Goal: Transaction & Acquisition: Purchase product/service

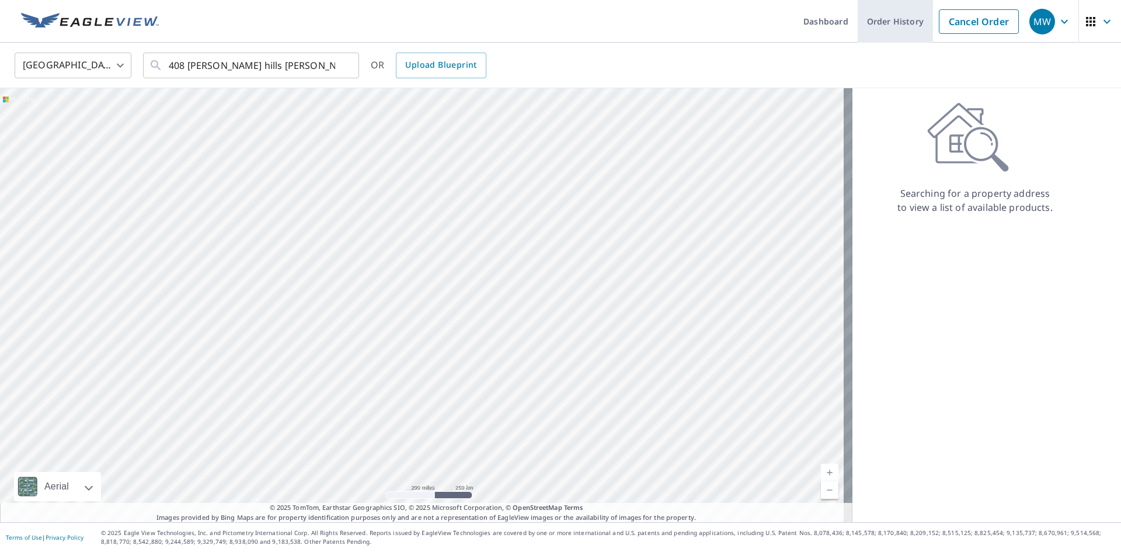
click at [890, 21] on link "Order History" at bounding box center [895, 21] width 75 height 43
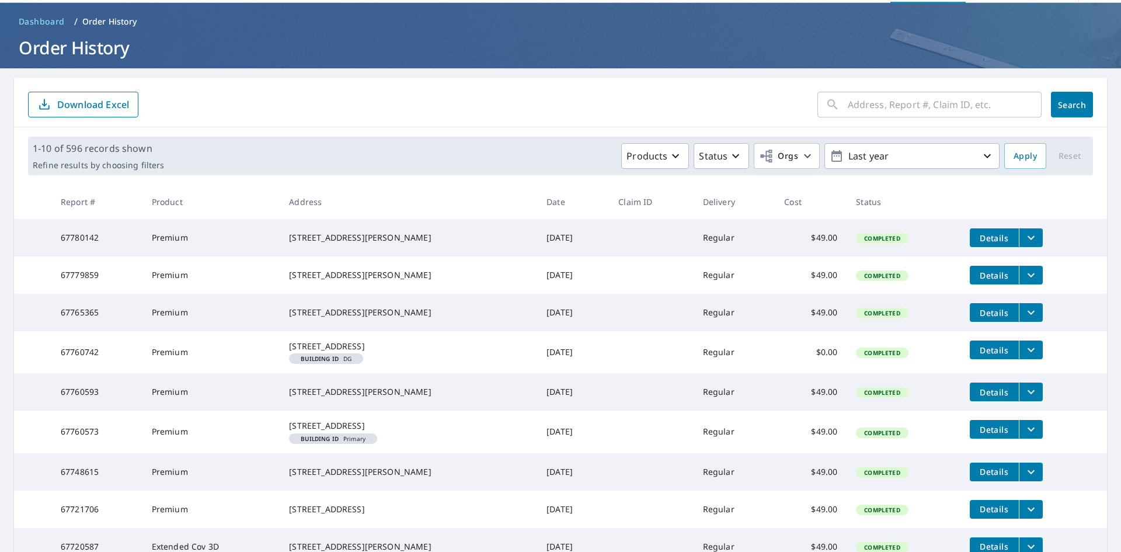
scroll to position [58, 0]
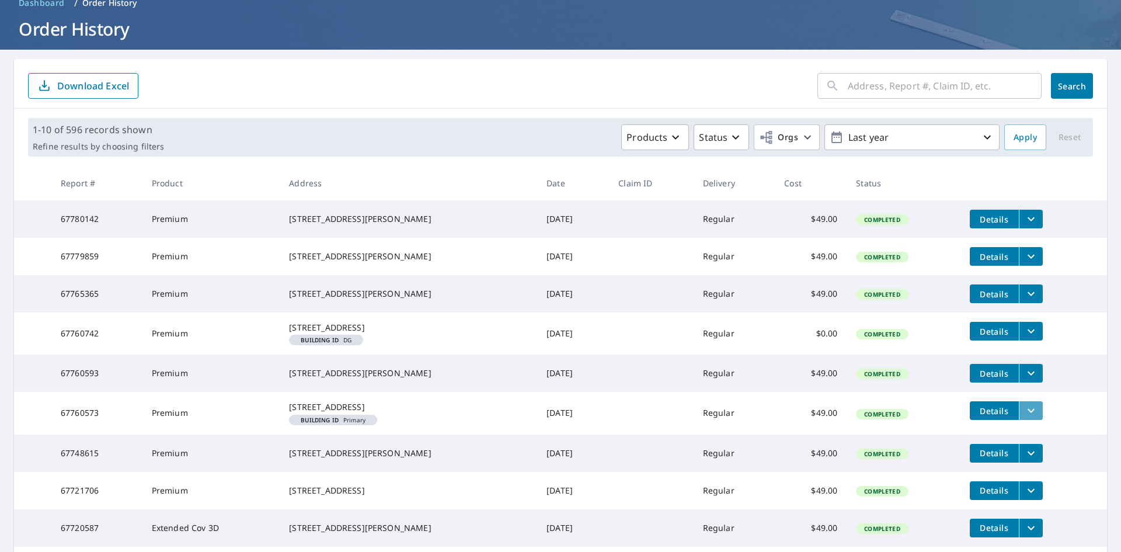
click at [1024, 417] on icon "filesDropdownBtn-67760573" at bounding box center [1031, 410] width 14 height 14
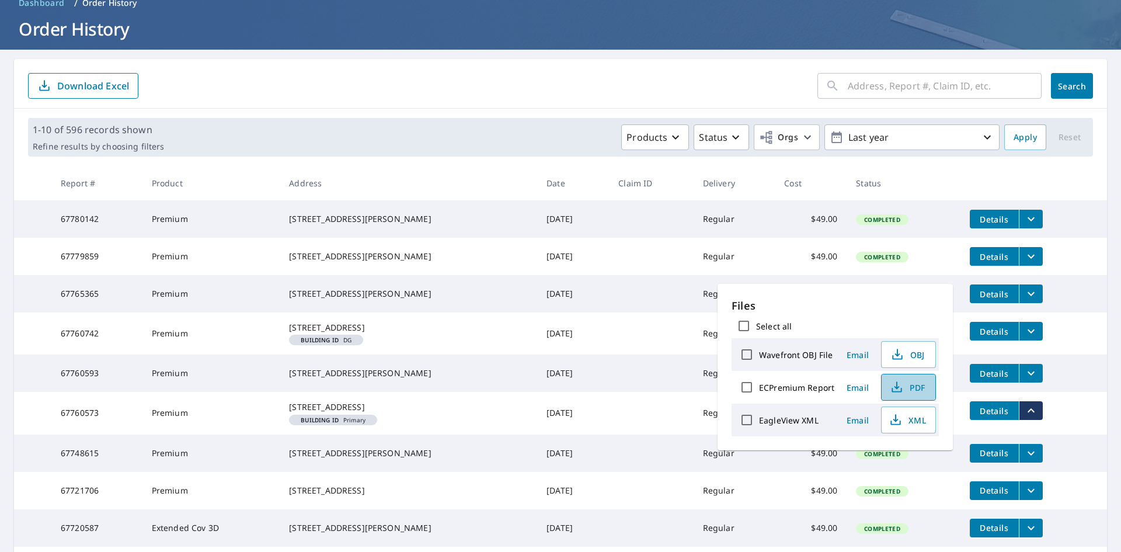
click at [908, 388] on span "PDF" at bounding box center [907, 387] width 37 height 14
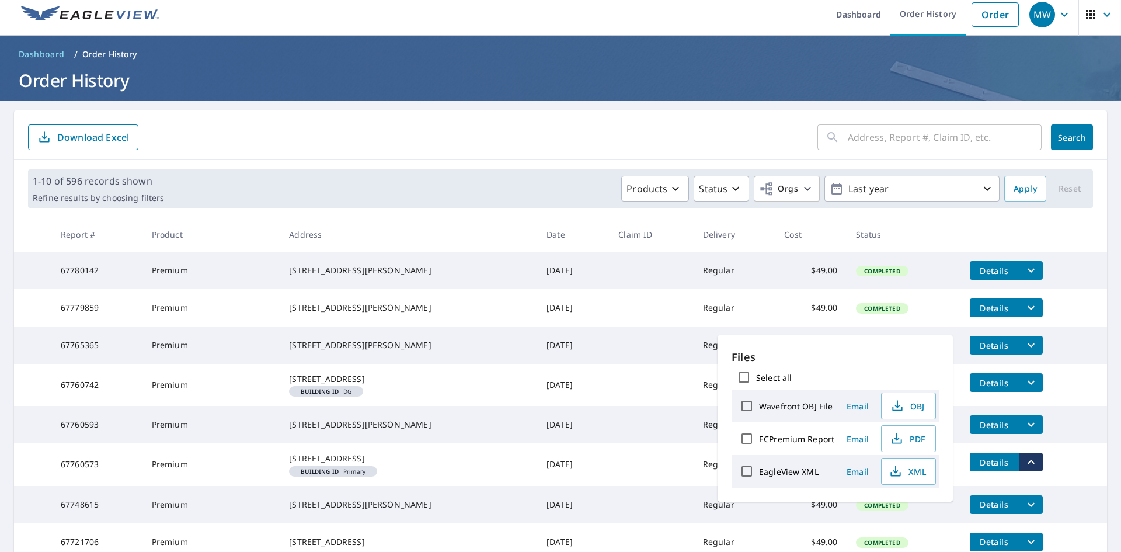
scroll to position [0, 0]
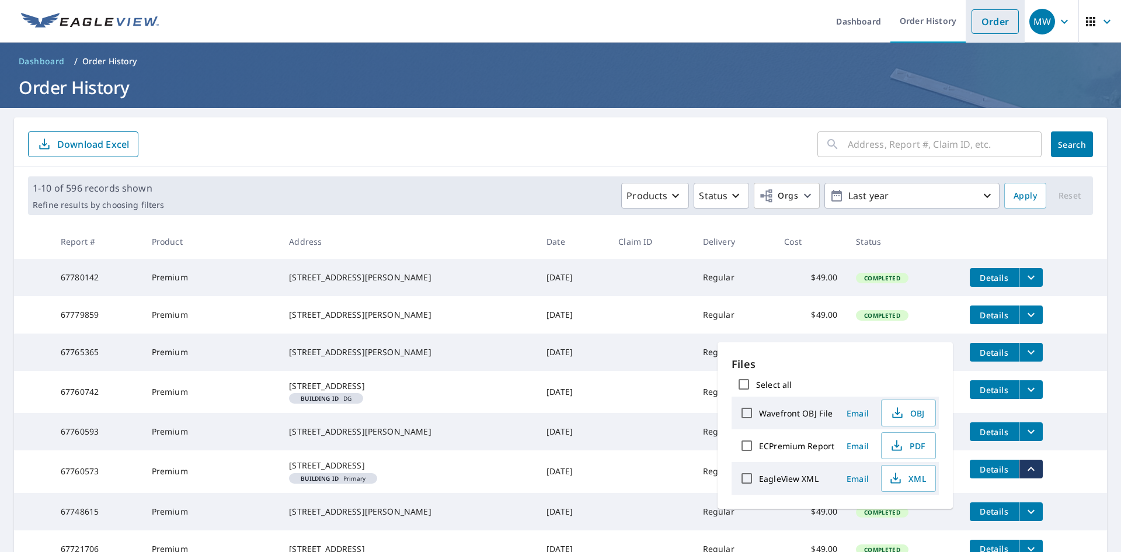
click at [995, 18] on link "Order" at bounding box center [994, 21] width 47 height 25
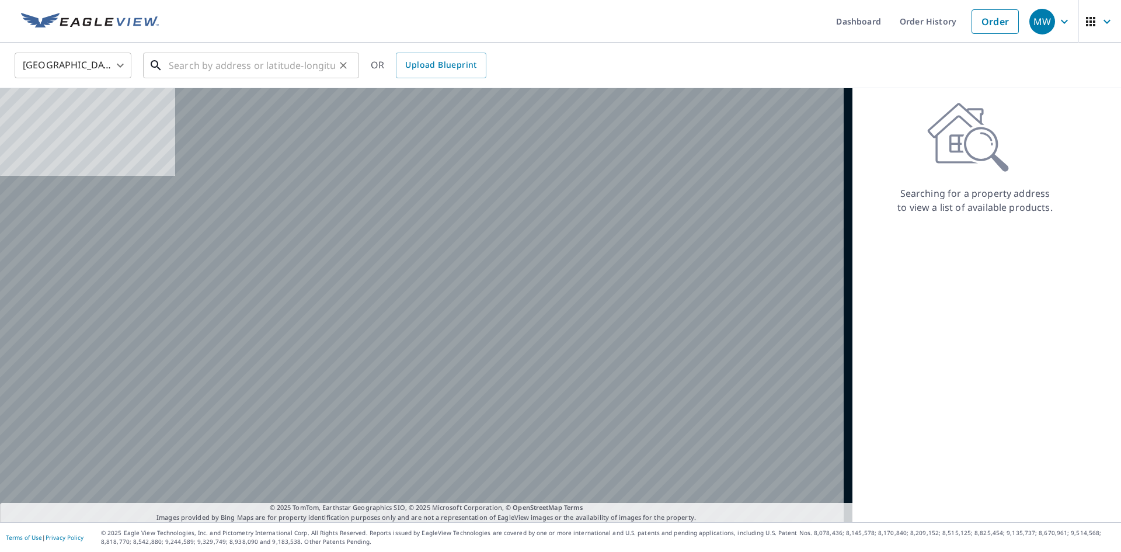
click at [196, 57] on input "text" at bounding box center [252, 65] width 166 height 33
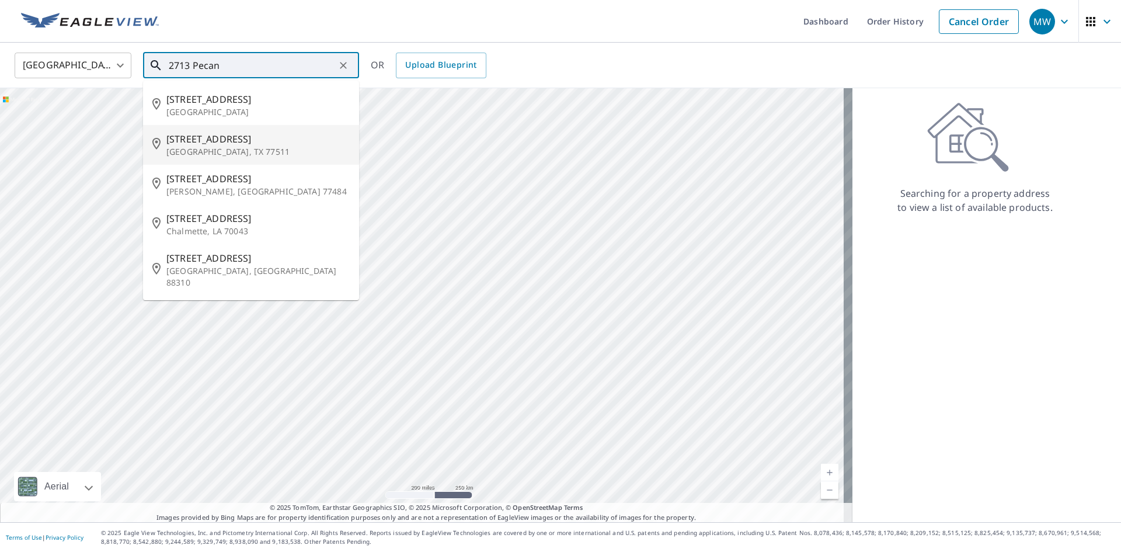
click at [270, 146] on p "[GEOGRAPHIC_DATA], TX 77511" at bounding box center [257, 152] width 183 height 12
type input "[STREET_ADDRESS]"
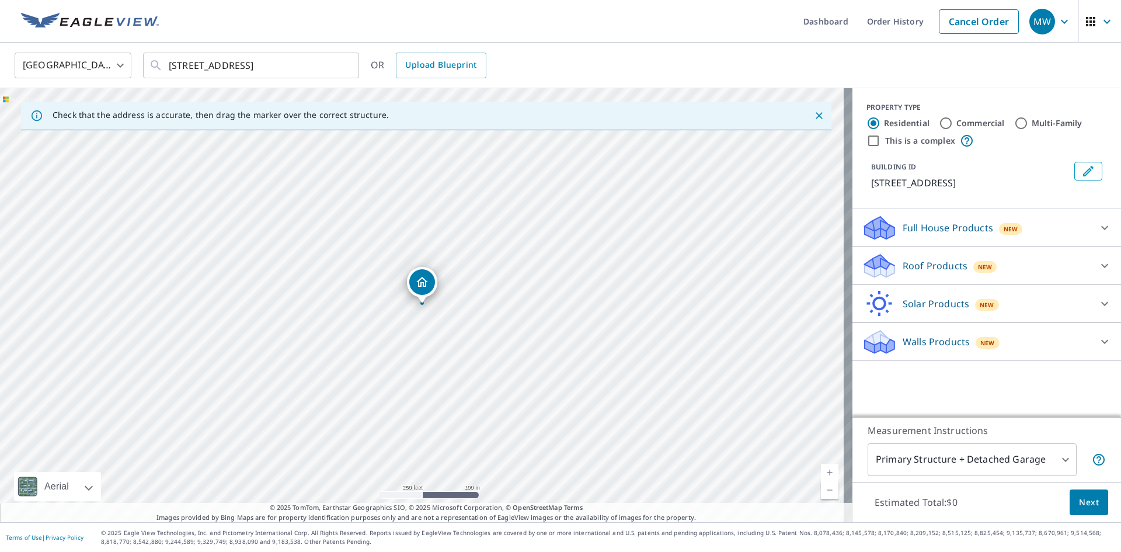
click at [907, 263] on p "Roof Products" at bounding box center [935, 266] width 65 height 14
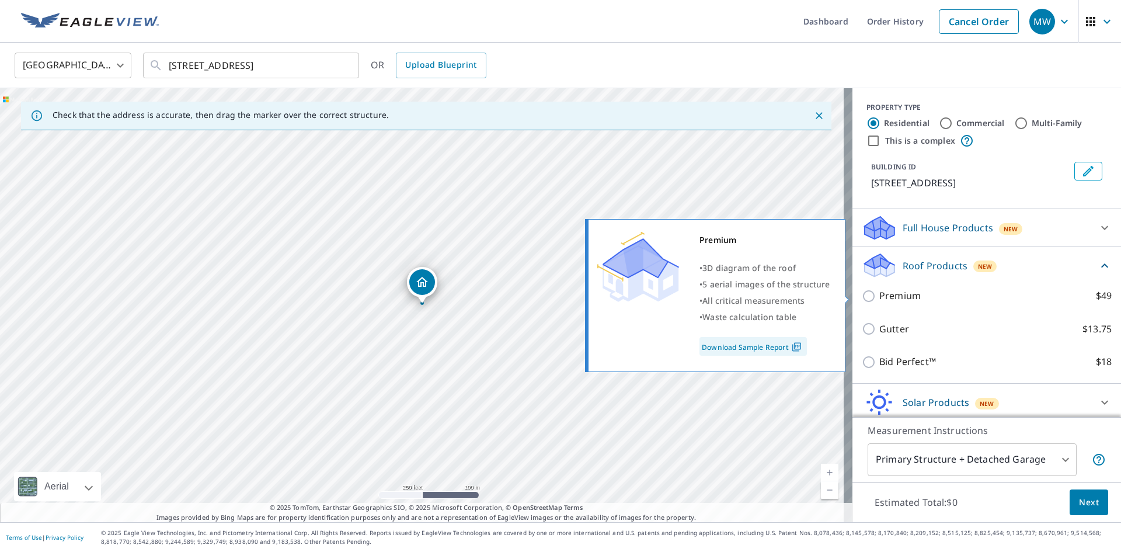
click at [862, 294] on input "Premium $49" at bounding box center [871, 296] width 18 height 14
checkbox input "true"
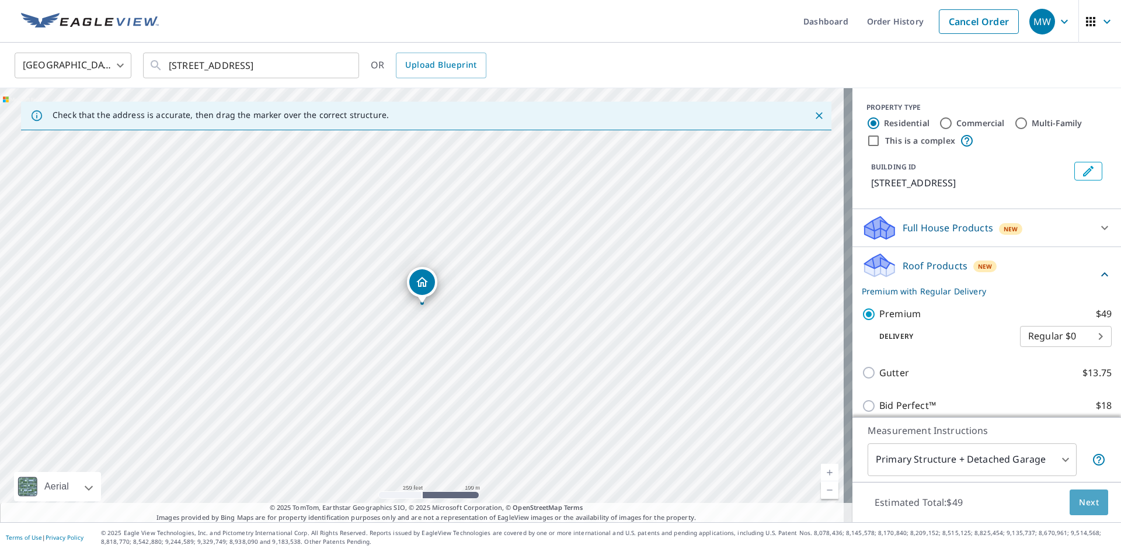
click at [1088, 497] on span "Next" at bounding box center [1089, 502] width 20 height 15
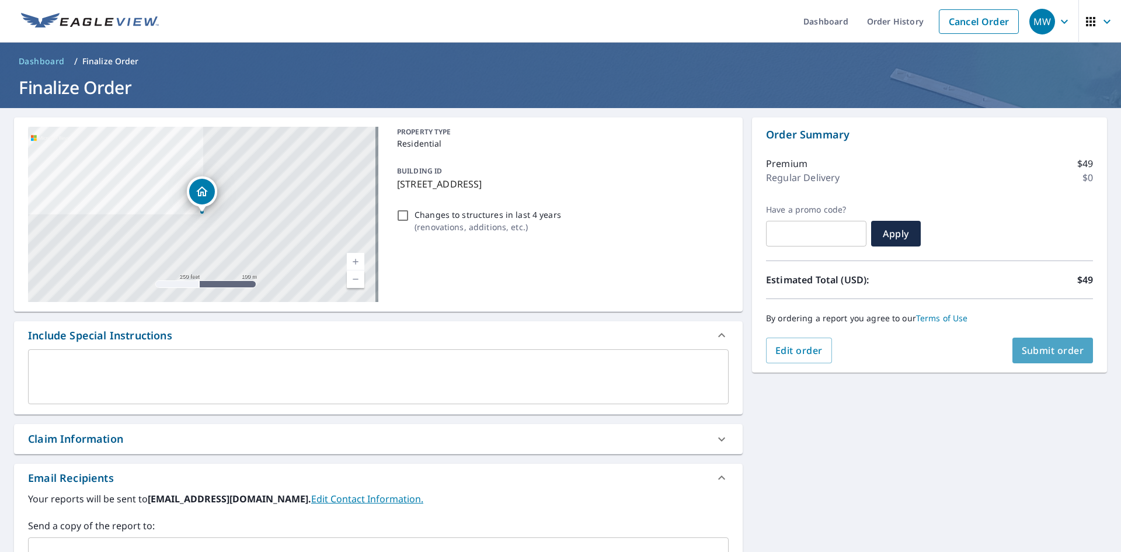
click at [1075, 351] on button "Submit order" at bounding box center [1052, 350] width 81 height 26
